Goal: Communication & Community: Answer question/provide support

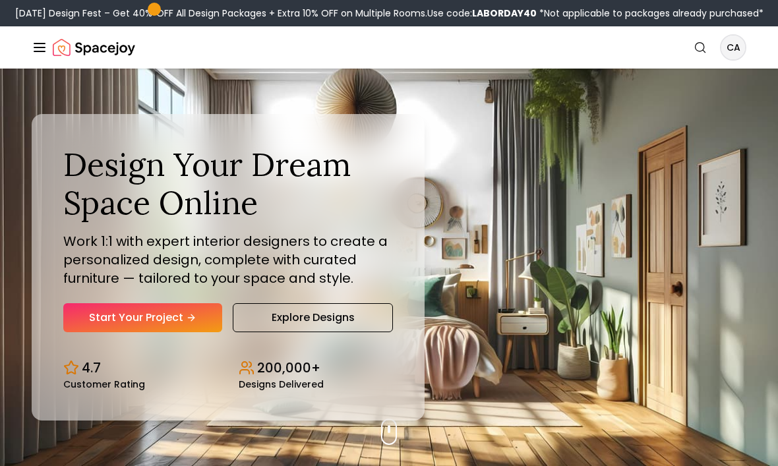
click at [45, 55] on icon "Global" at bounding box center [40, 48] width 16 height 16
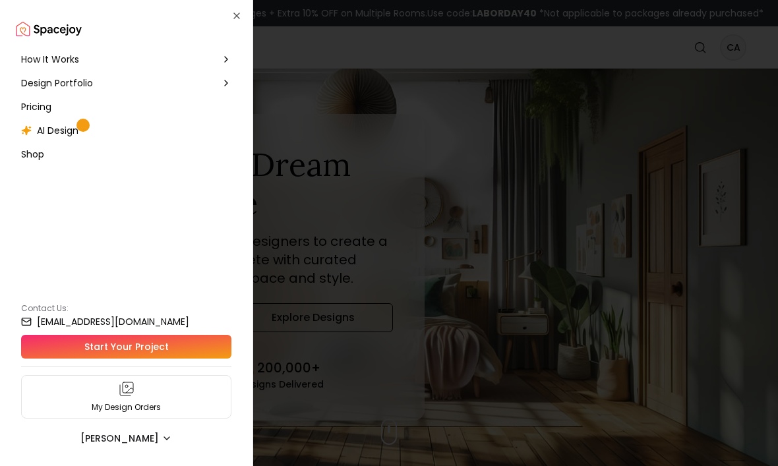
click at [59, 133] on span "AI Design" at bounding box center [58, 130] width 42 height 13
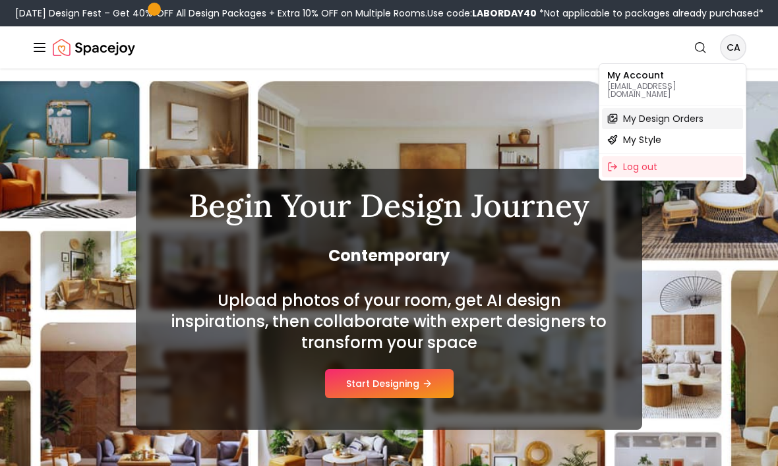
click at [689, 115] on span "My Design Orders" at bounding box center [663, 118] width 80 height 13
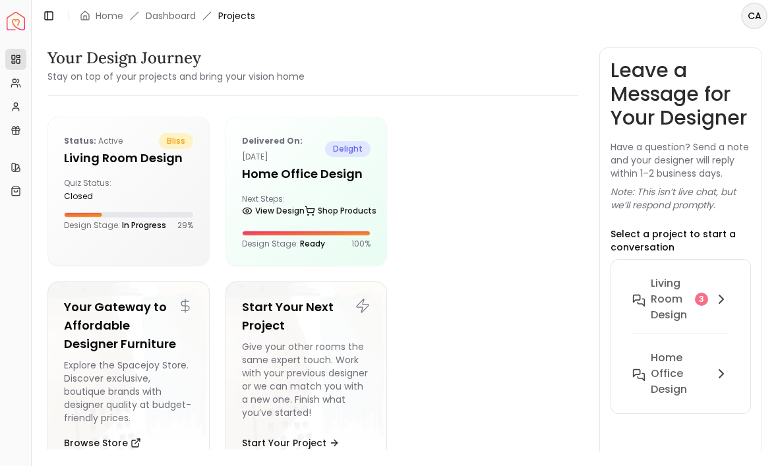
click at [697, 308] on div "Living Room design 3" at bounding box center [681, 299] width 97 height 47
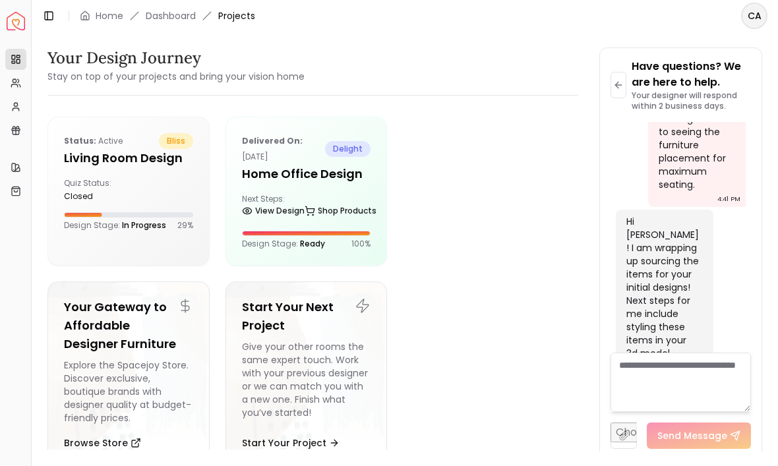
scroll to position [1888, 0]
click at [665, 412] on textarea at bounding box center [681, 382] width 140 height 59
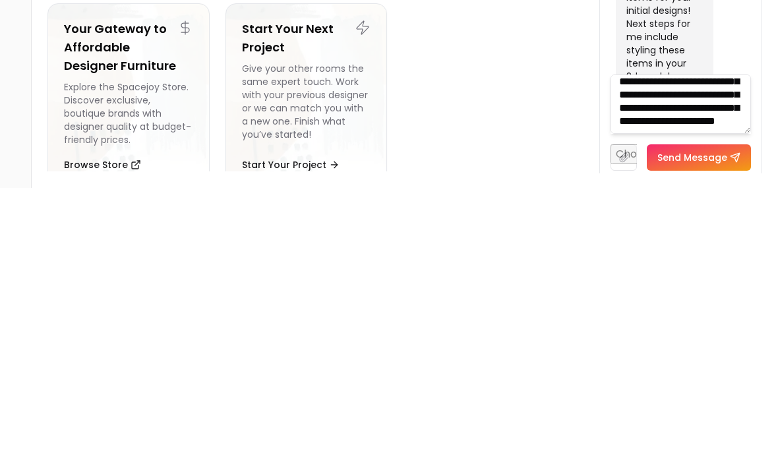
scroll to position [67, 0]
type textarea "**********"
click at [714, 423] on button "Send Message" at bounding box center [699, 436] width 104 height 26
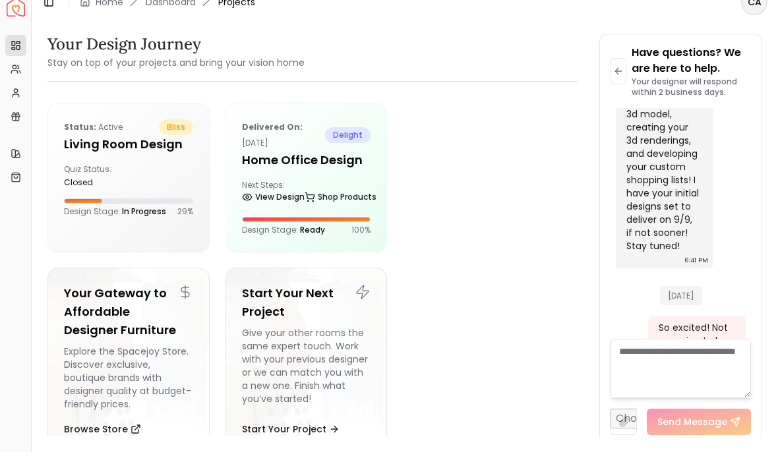
scroll to position [0, 0]
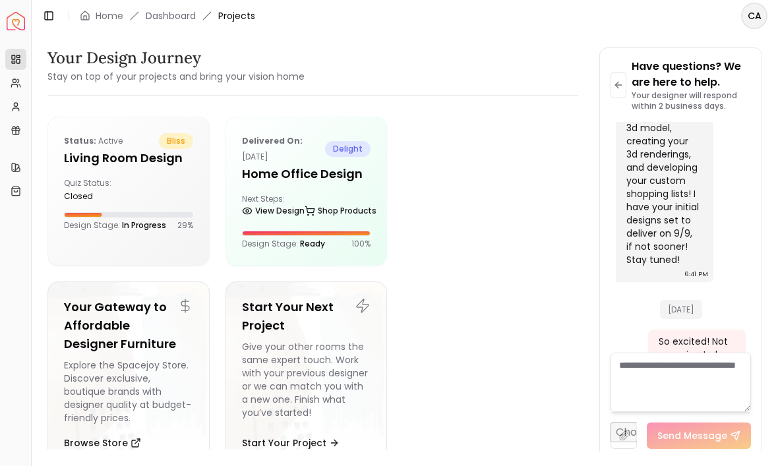
click at [681, 140] on div "Hi [PERSON_NAME]! I am wrapping up sourcing the items for your initial designs!…" at bounding box center [664, 127] width 74 height 277
click at [675, 140] on div "Hi [PERSON_NAME]! I am wrapping up sourcing the items for your initial designs!…" at bounding box center [664, 127] width 74 height 277
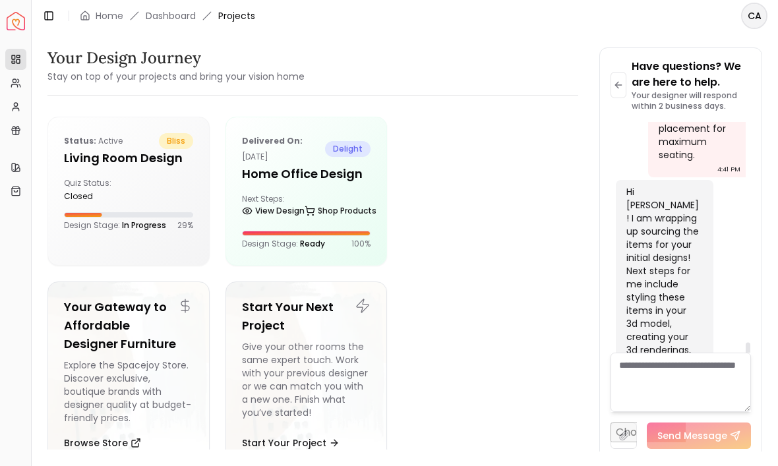
scroll to position [1921, 0]
